Goal: Task Accomplishment & Management: Complete application form

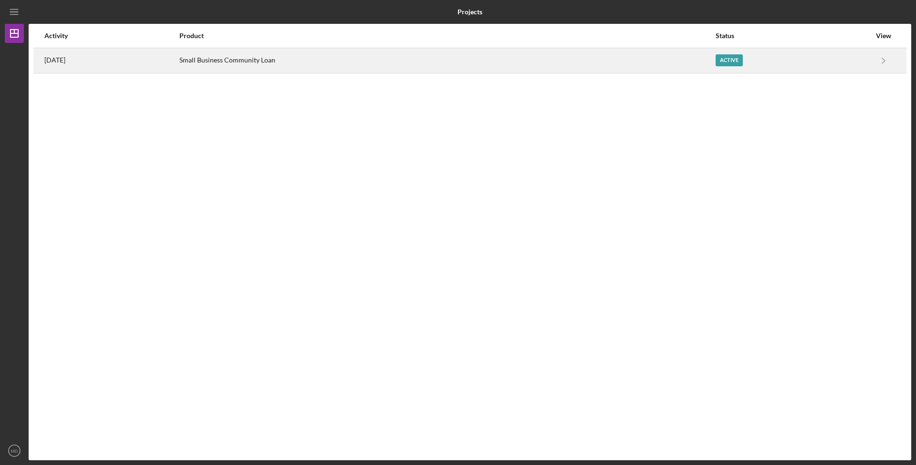
click at [730, 55] on div "Active" at bounding box center [729, 60] width 27 height 12
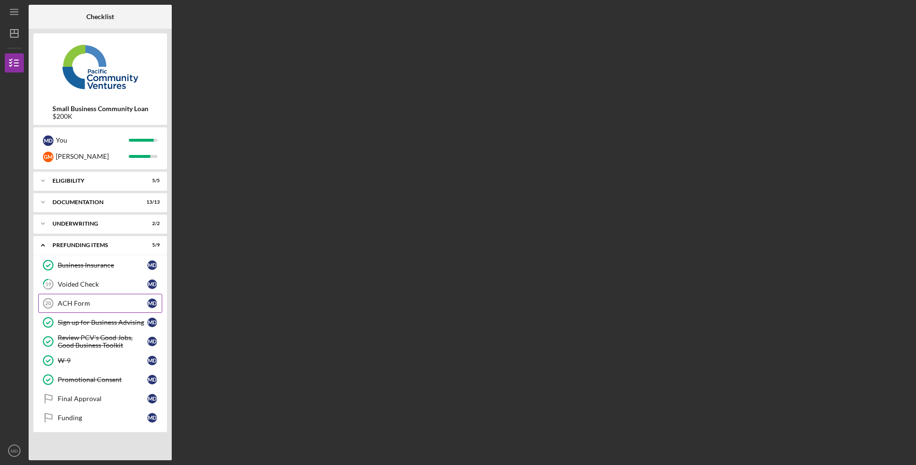
click at [96, 307] on div "ACH Form" at bounding box center [103, 304] width 90 height 8
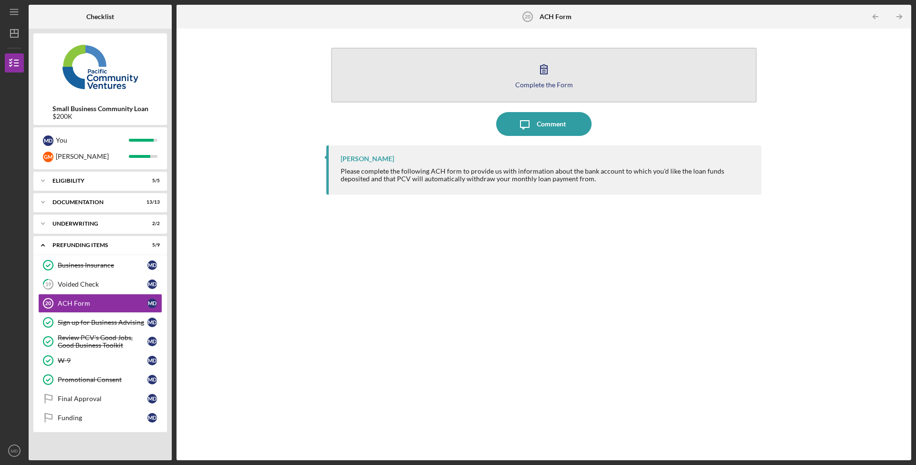
click at [538, 73] on icon "button" at bounding box center [544, 69] width 24 height 24
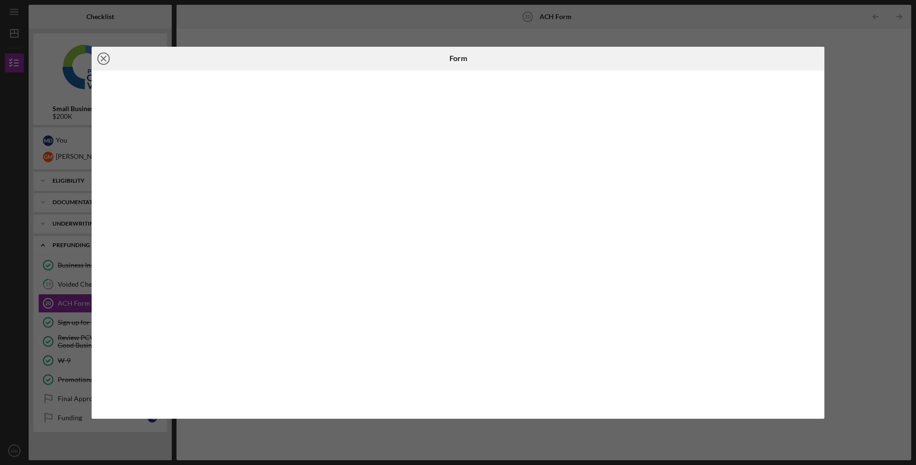
click at [103, 62] on icon "Icon/Close" at bounding box center [104, 59] width 24 height 24
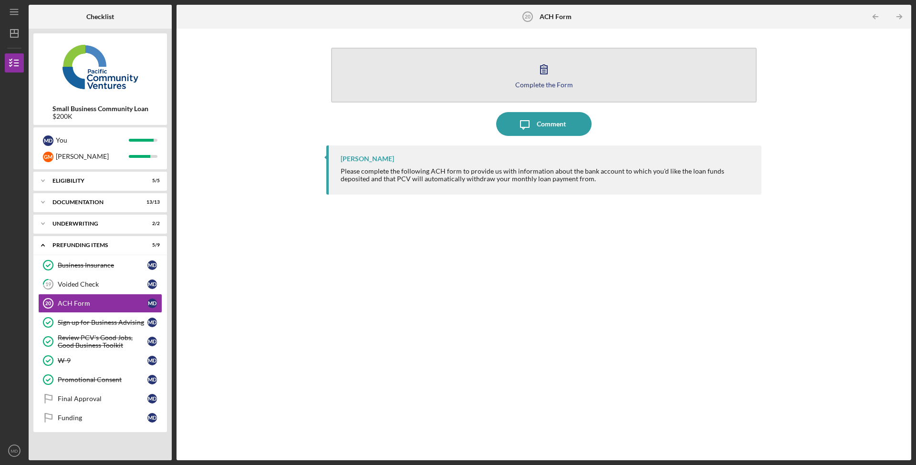
click at [393, 80] on button "Complete the Form Form" at bounding box center [544, 75] width 426 height 55
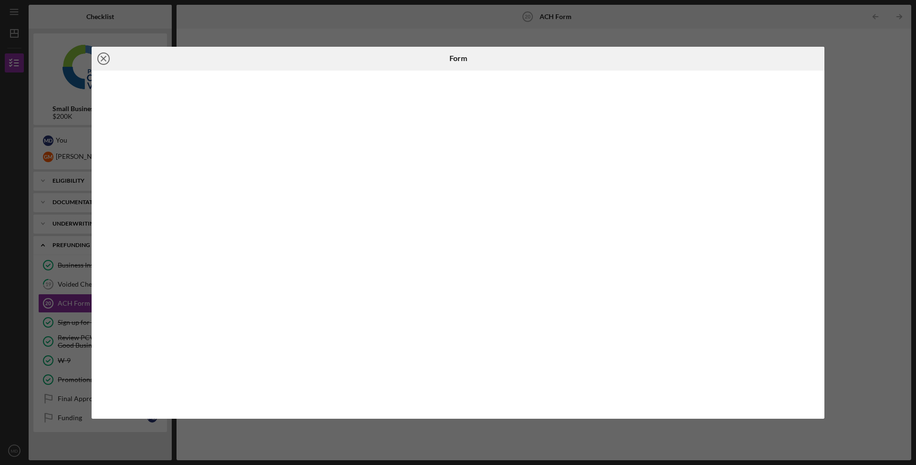
click at [102, 60] on line at bounding box center [103, 58] width 5 height 5
